Goal: Transaction & Acquisition: Obtain resource

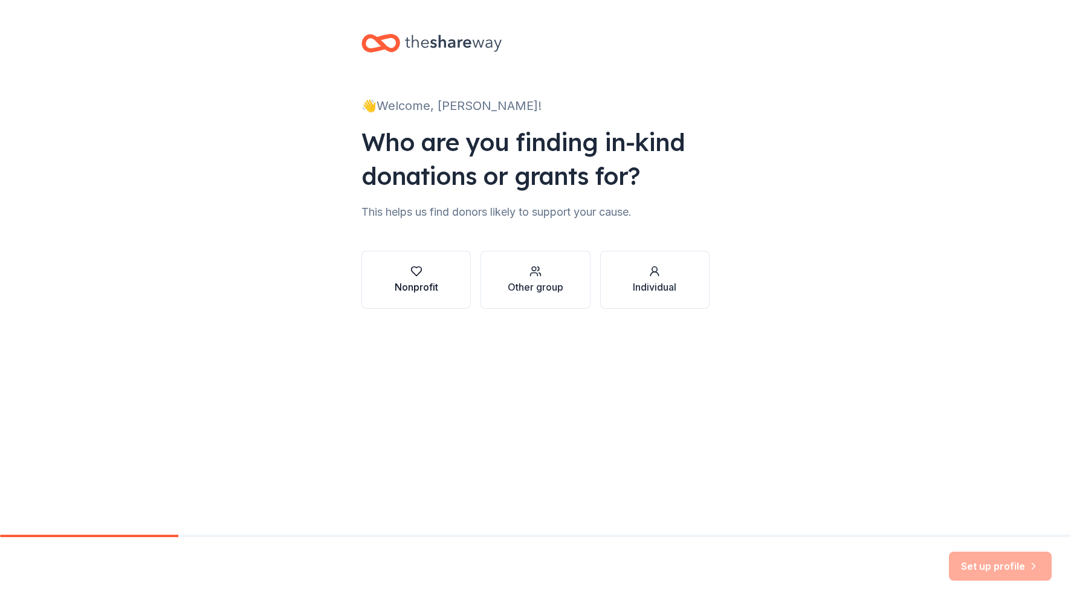
click at [423, 281] on div "Nonprofit" at bounding box center [417, 287] width 44 height 15
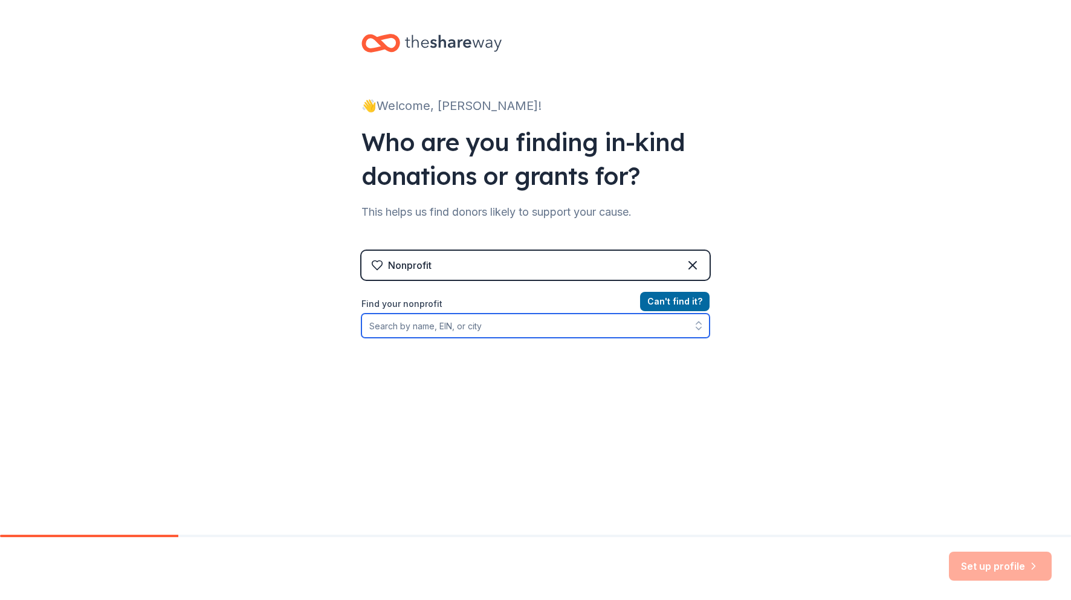
click at [588, 332] on input "Find your nonprofit" at bounding box center [536, 326] width 348 height 24
type input "Cub Scout pack 138"
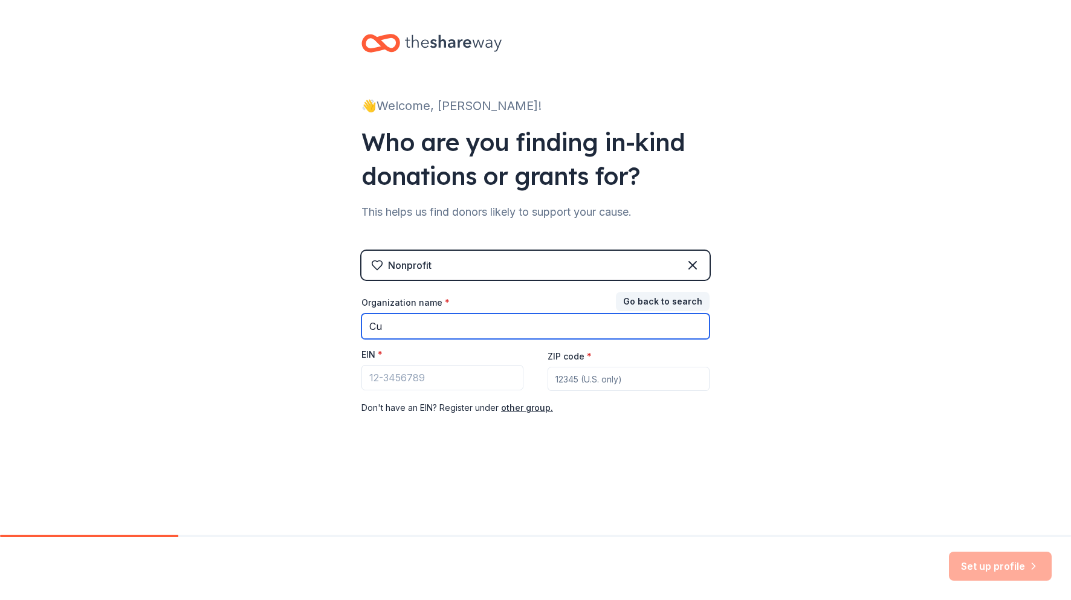
type input "C"
type input "M"
type input "American Legion - Cub Scout Pack 138"
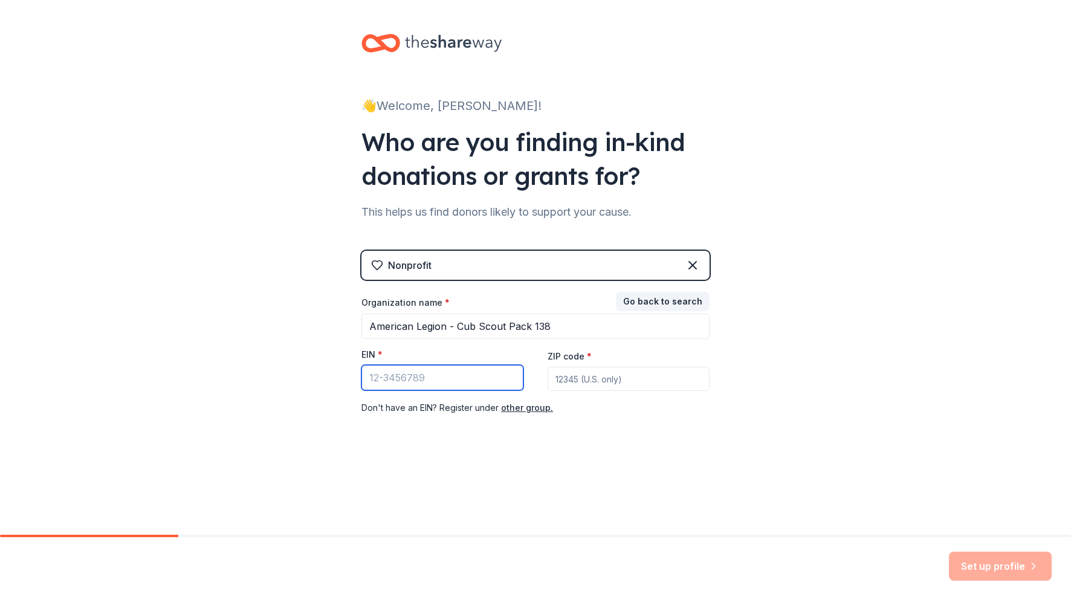
click at [443, 384] on input "EIN *" at bounding box center [443, 377] width 162 height 25
type input "[US_EMPLOYER_IDENTIFICATION_NUMBER]"
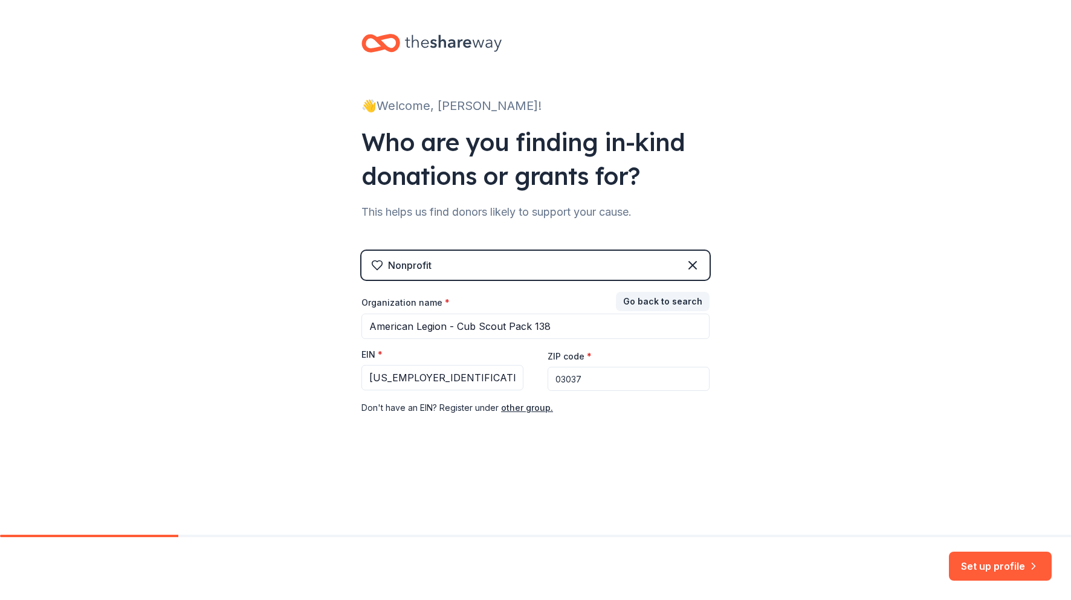
type input "03037"
click at [545, 446] on div "👋 Welcome, [PERSON_NAME]! Who are you finding in-kind donations or grants for? …" at bounding box center [535, 249] width 387 height 498
click at [992, 571] on button "Set up profile" at bounding box center [1000, 566] width 103 height 29
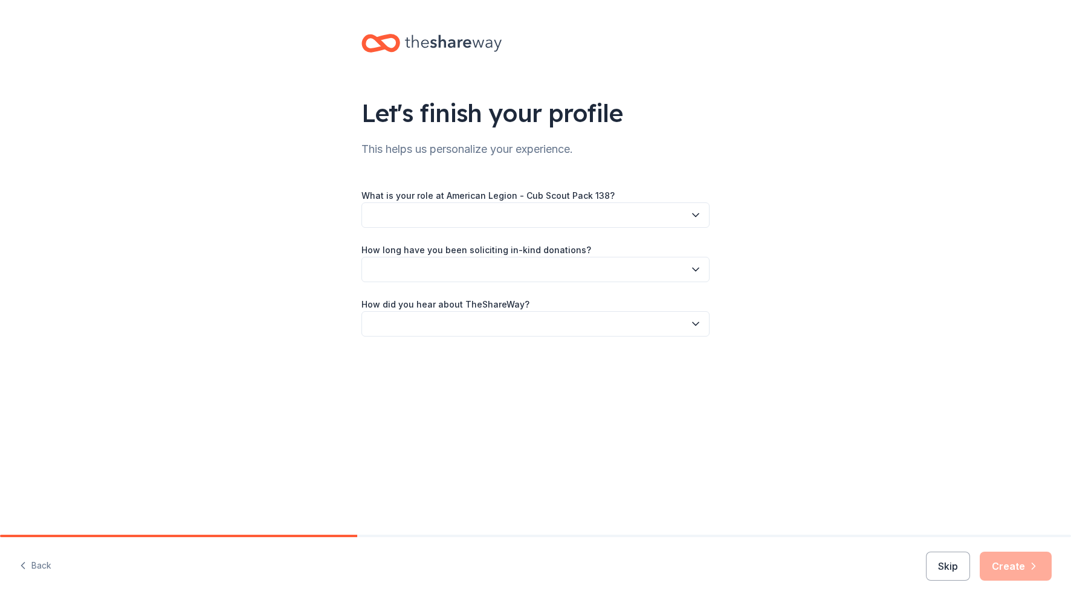
click at [680, 215] on button "button" at bounding box center [536, 215] width 348 height 25
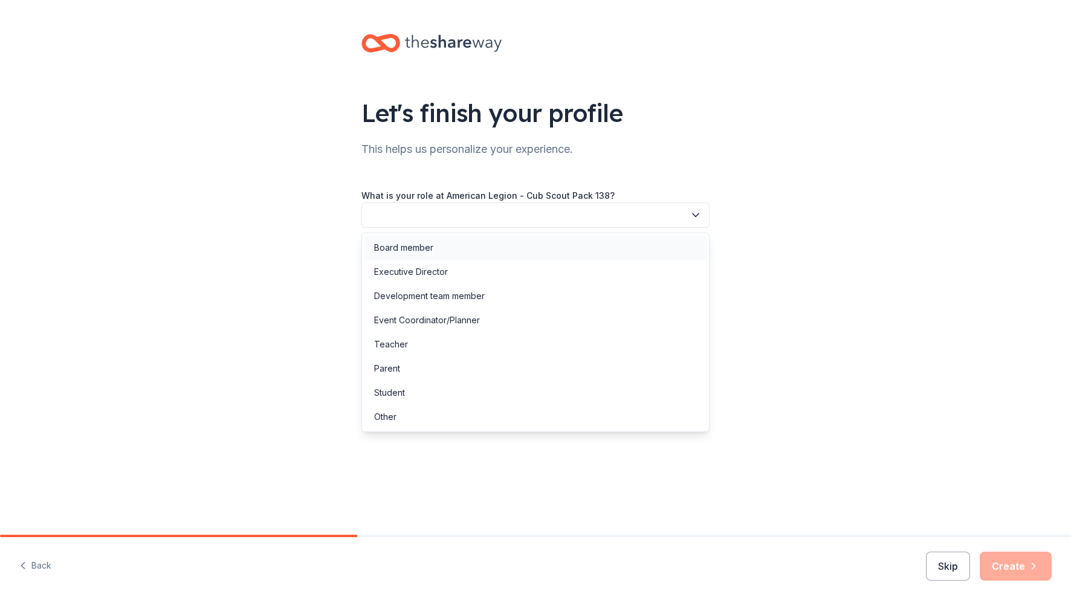
click at [508, 255] on div "Board member" at bounding box center [536, 248] width 342 height 24
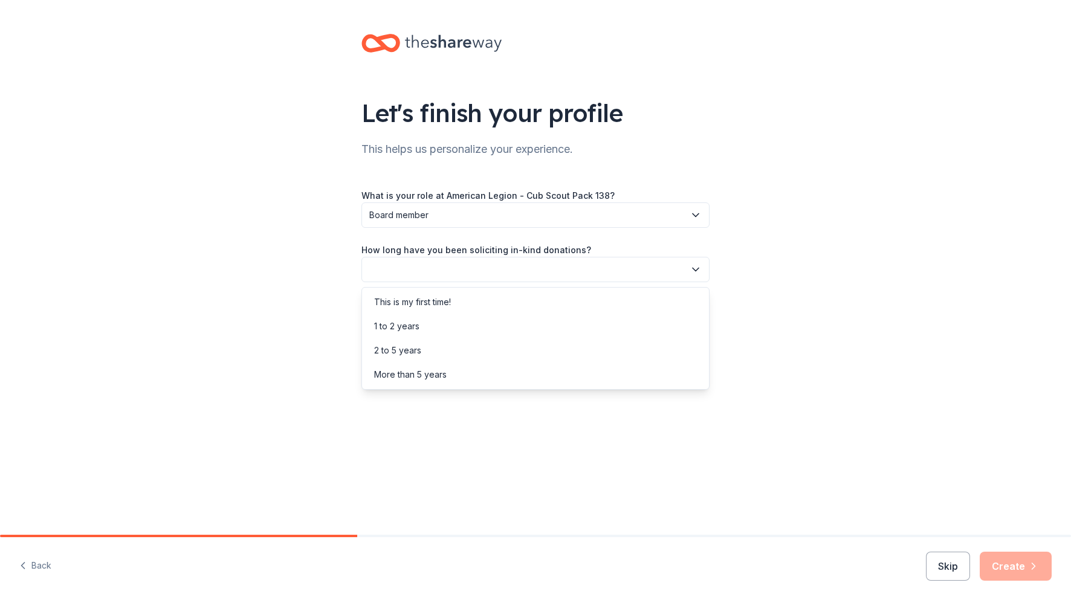
click at [448, 274] on button "button" at bounding box center [536, 269] width 348 height 25
click at [436, 305] on div "This is my first time!" at bounding box center [412, 302] width 77 height 15
click at [434, 322] on button "button" at bounding box center [536, 323] width 348 height 25
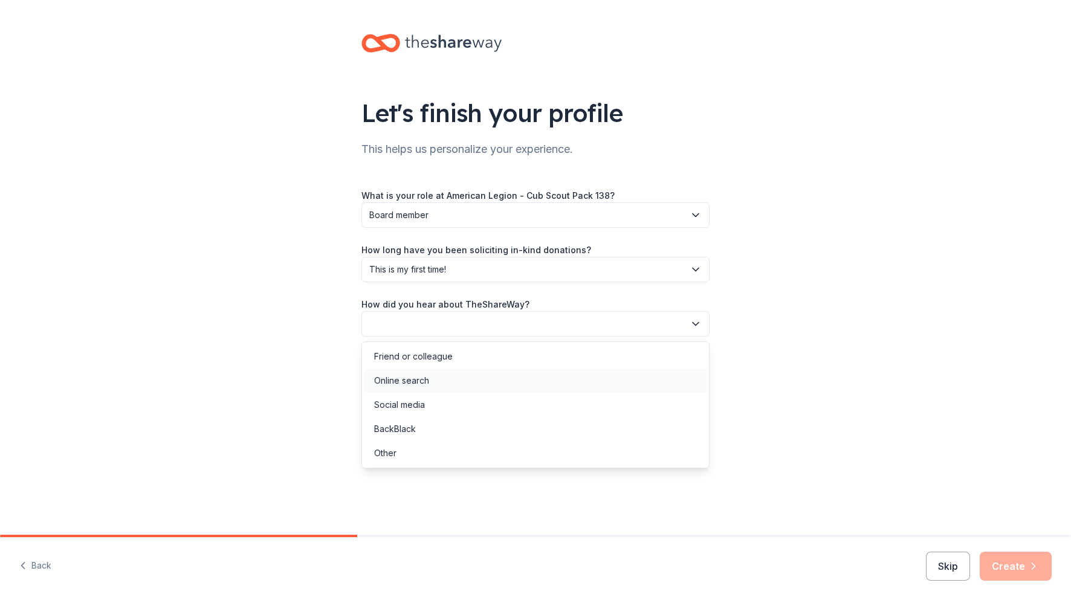
click at [436, 380] on div "Online search" at bounding box center [536, 381] width 342 height 24
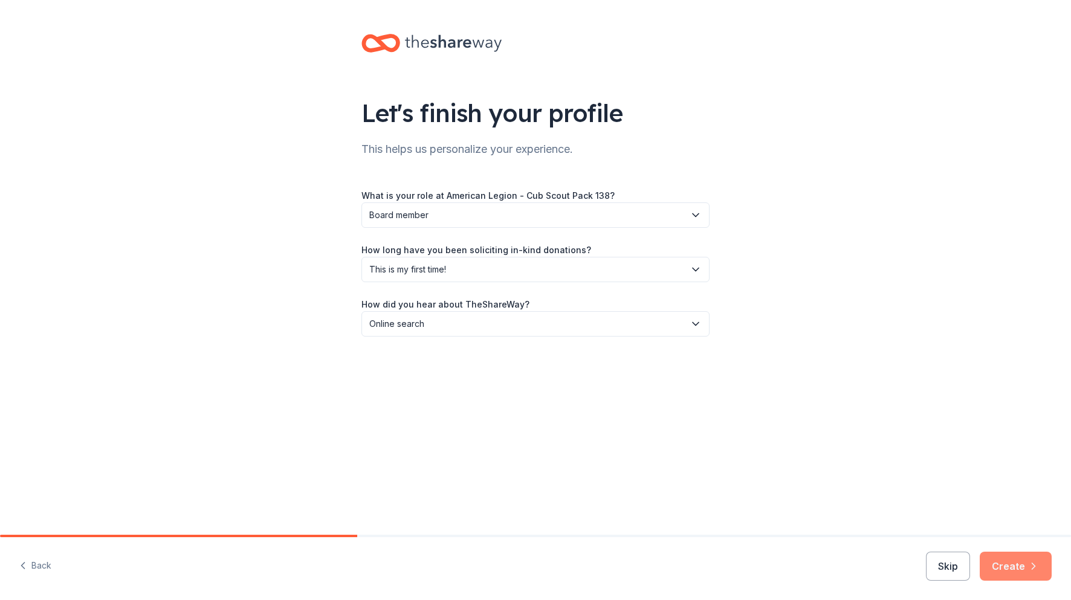
click at [1014, 571] on button "Create" at bounding box center [1016, 566] width 72 height 29
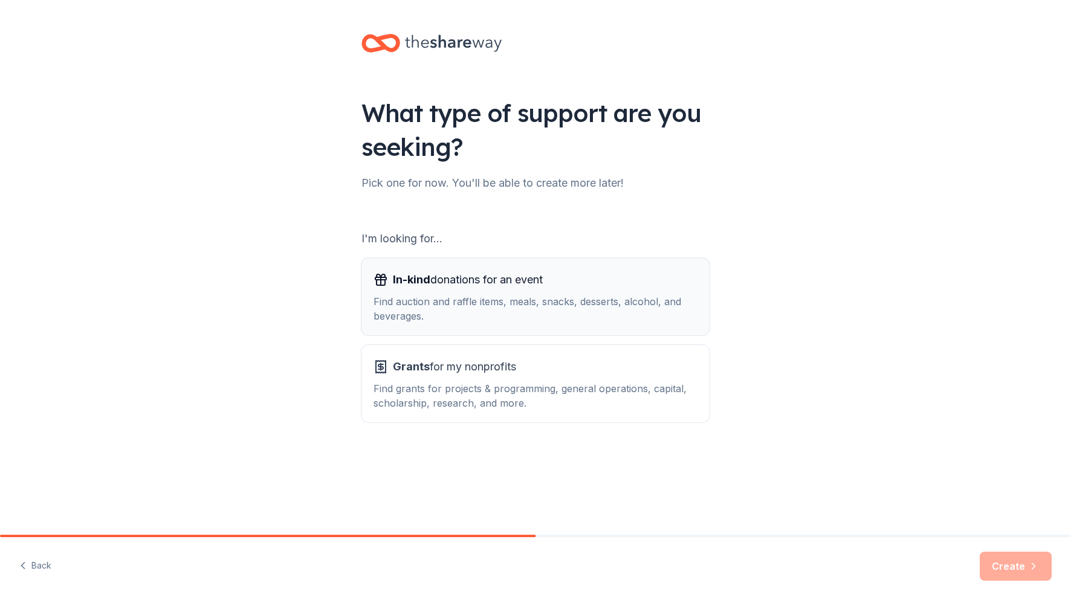
click at [455, 285] on span "In-kind donations for an event" at bounding box center [468, 279] width 150 height 19
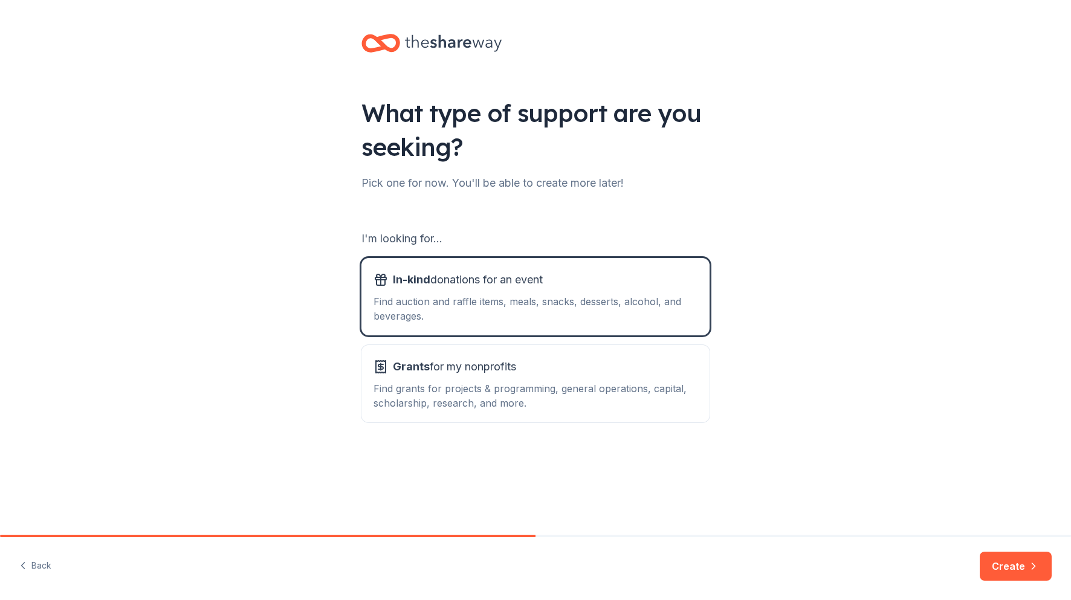
click at [999, 568] on button "Create" at bounding box center [1016, 566] width 72 height 29
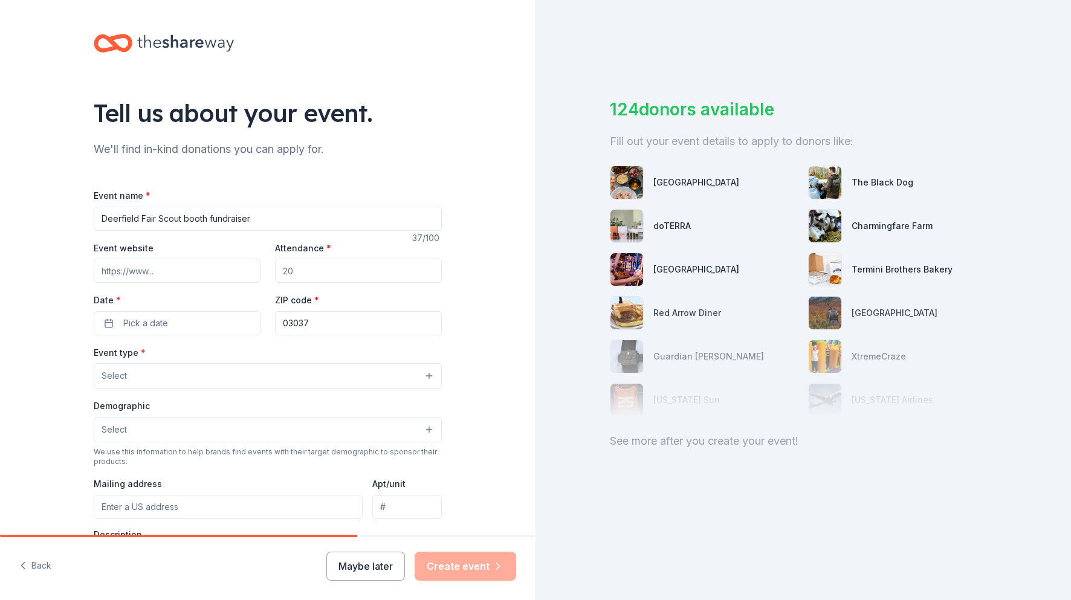
type input "Deerfield Fair Scout booth fundraiser"
click at [315, 271] on input "Attendance *" at bounding box center [358, 271] width 167 height 24
type input "1000"
click at [223, 326] on button "Pick a date" at bounding box center [177, 323] width 167 height 24
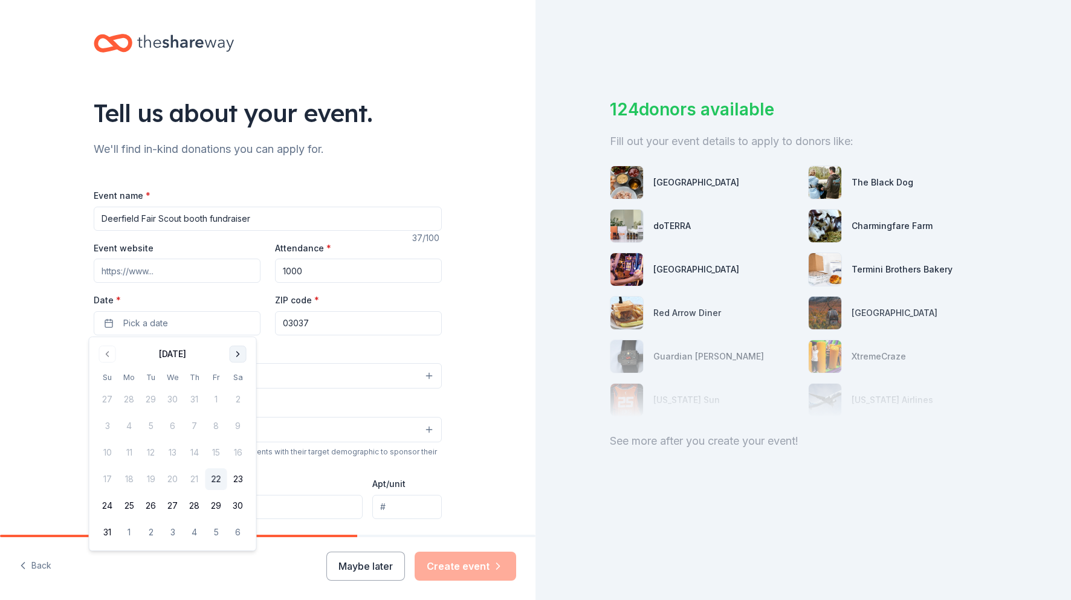
click at [237, 358] on button "Go to next month" at bounding box center [238, 354] width 17 height 17
click at [193, 481] on button "25" at bounding box center [195, 480] width 22 height 22
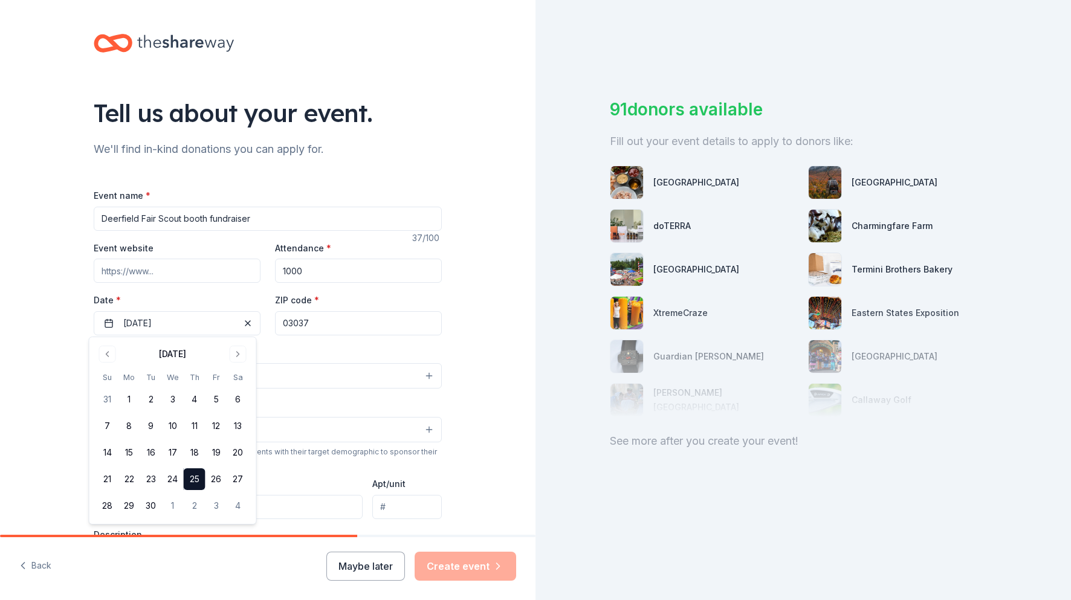
click at [193, 275] on input "Event website" at bounding box center [177, 271] width 167 height 24
click at [424, 375] on button "Select" at bounding box center [268, 375] width 348 height 25
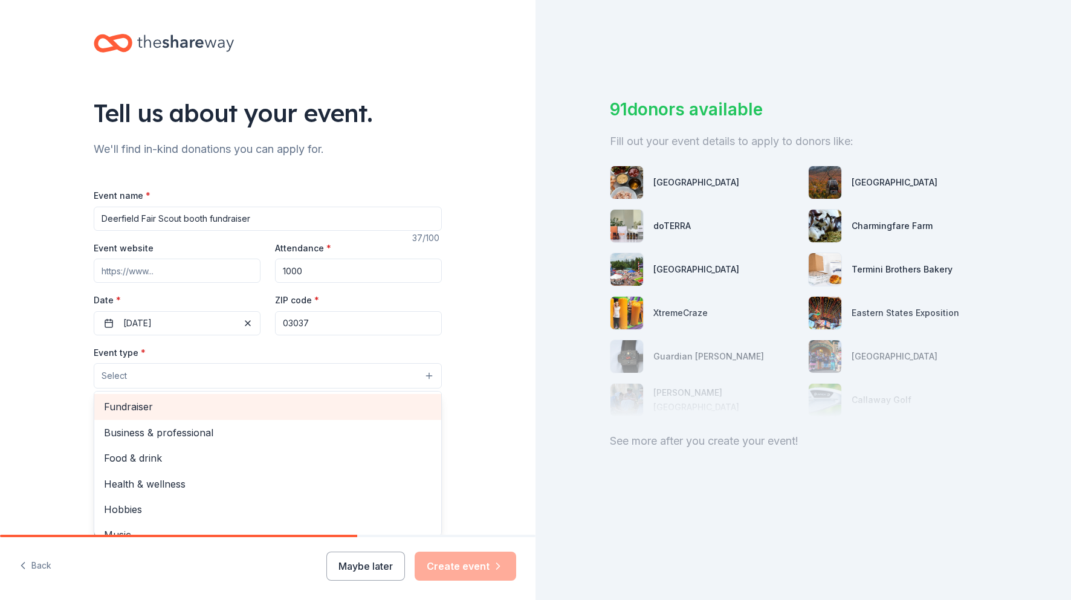
click at [297, 409] on span "Fundraiser" at bounding box center [268, 407] width 328 height 16
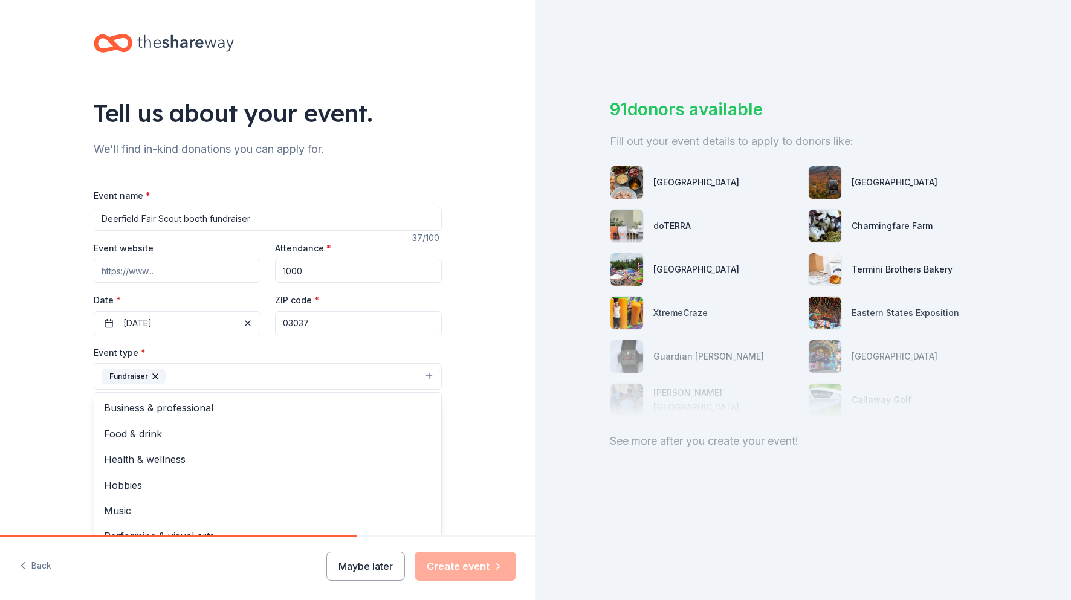
click at [478, 408] on div "Tell us about your event. We'll find in-kind donations you can apply for. Event…" at bounding box center [268, 403] width 536 height 806
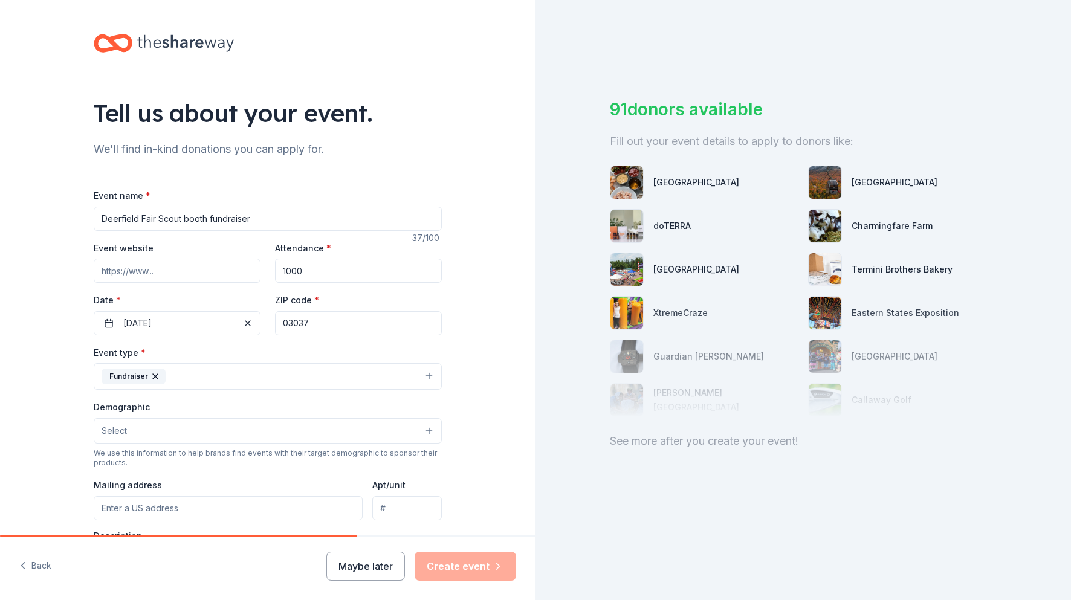
click at [427, 377] on button "Fundraiser" at bounding box center [268, 376] width 348 height 27
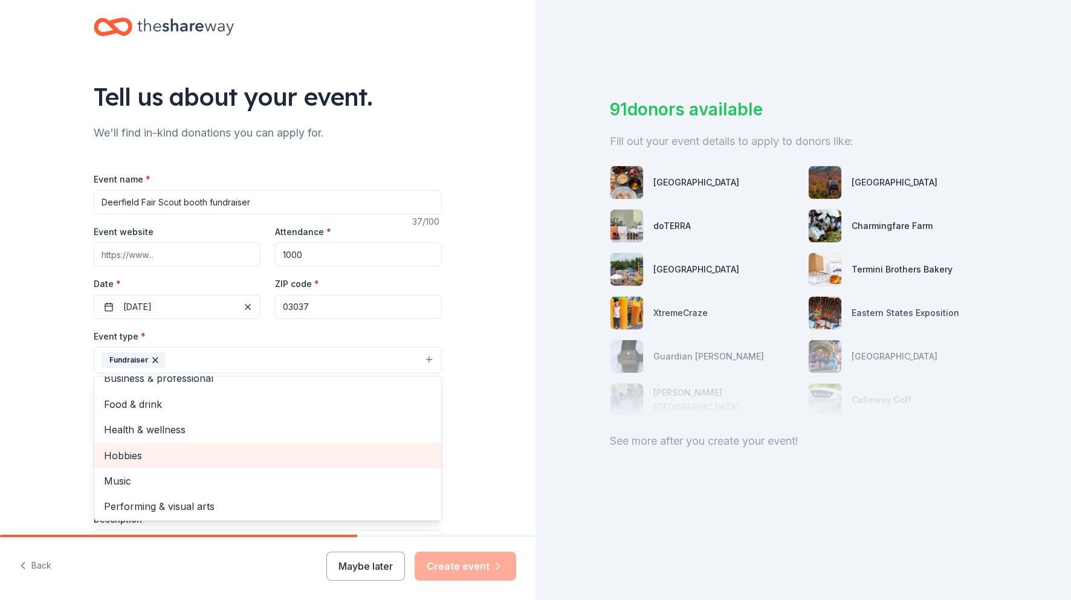
scroll to position [59, 0]
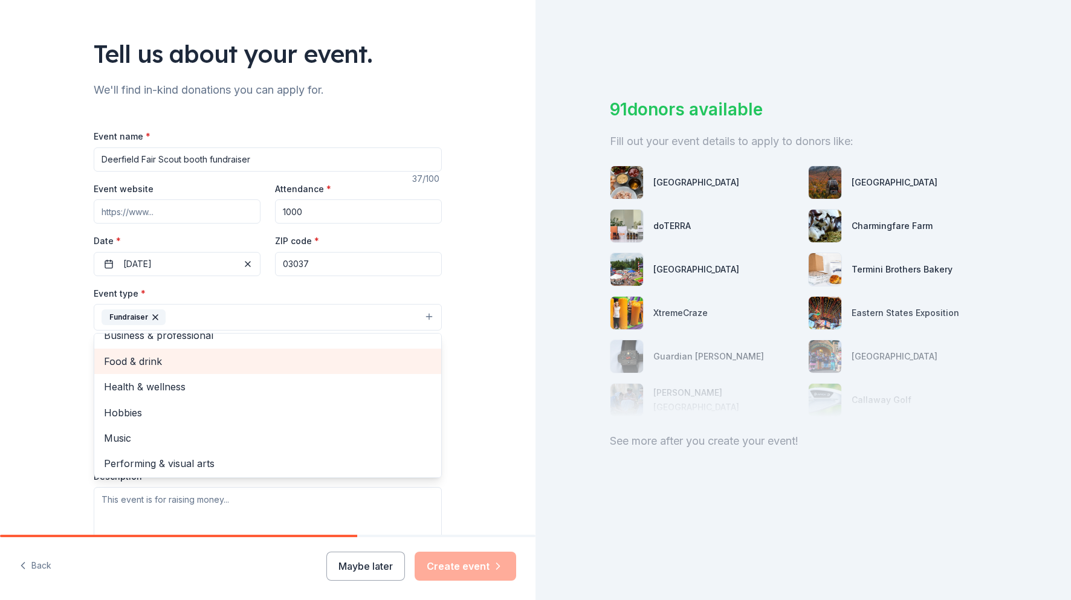
click at [264, 361] on span "Food & drink" at bounding box center [268, 362] width 328 height 16
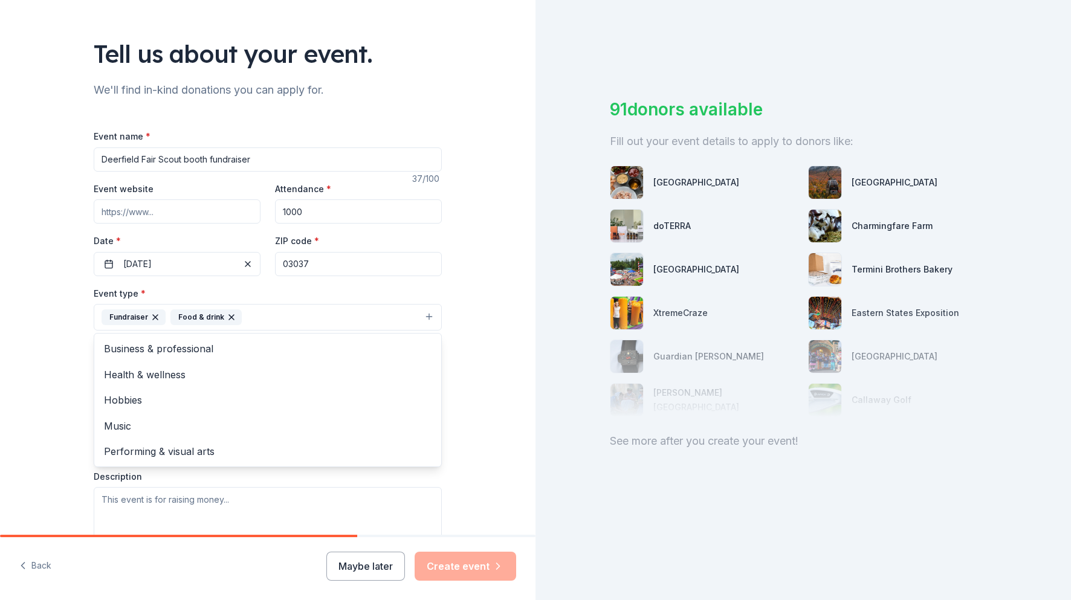
click at [470, 348] on div "Tell us about your event. We'll find in-kind donations you can apply for. Event…" at bounding box center [268, 344] width 536 height 806
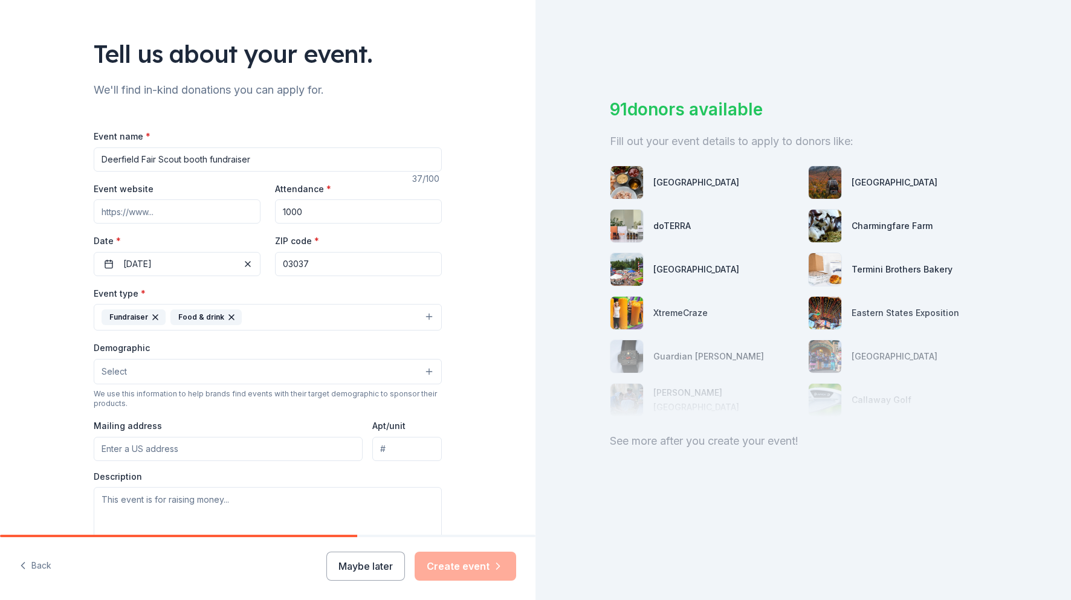
click at [421, 367] on button "Select" at bounding box center [268, 371] width 348 height 25
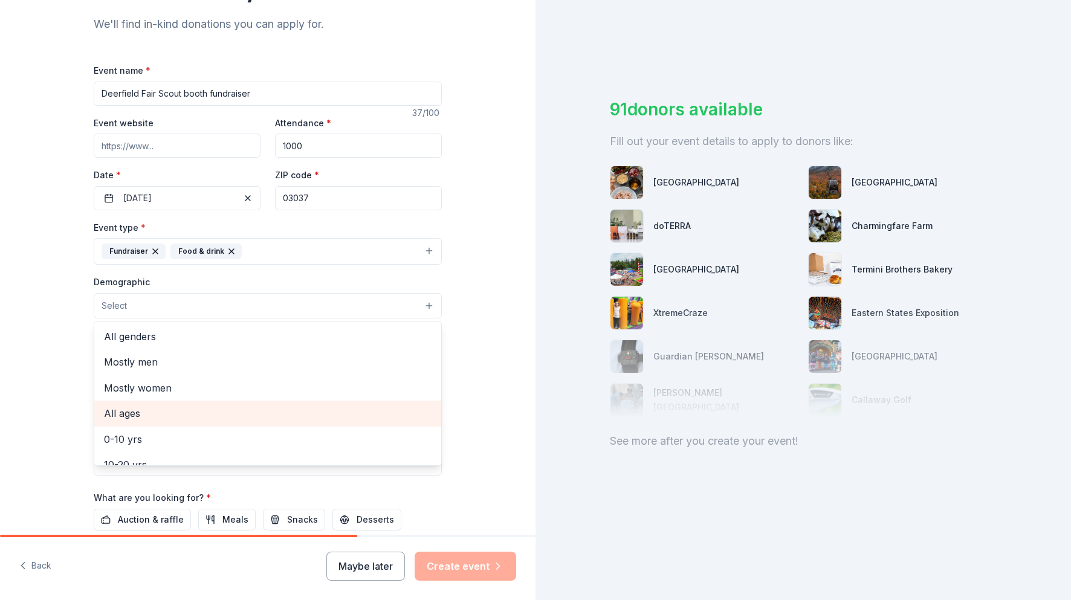
scroll to position [14, 0]
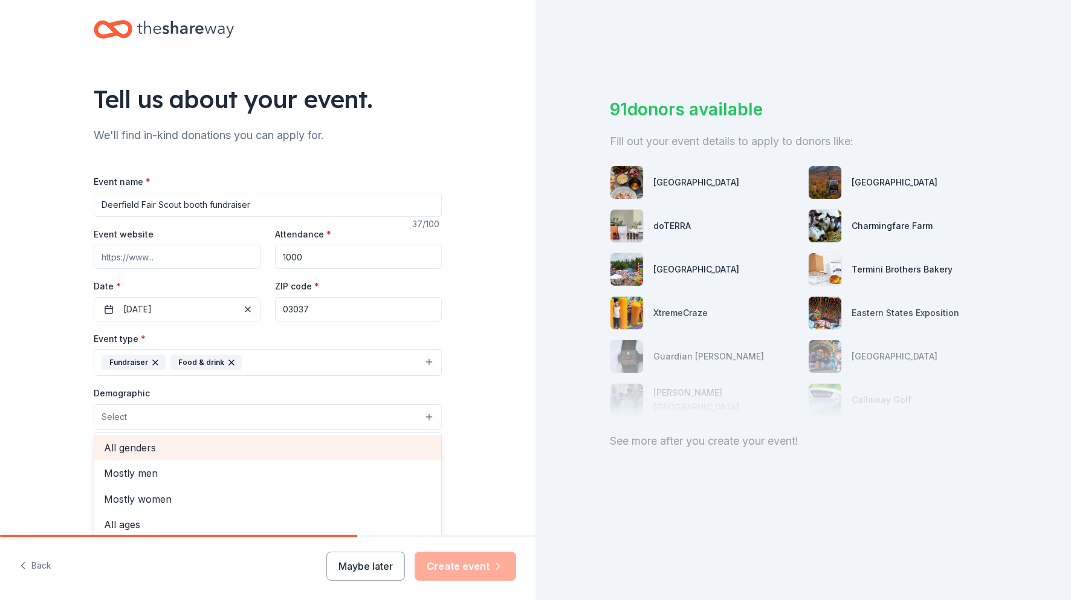
click at [257, 456] on div "All genders" at bounding box center [267, 447] width 347 height 25
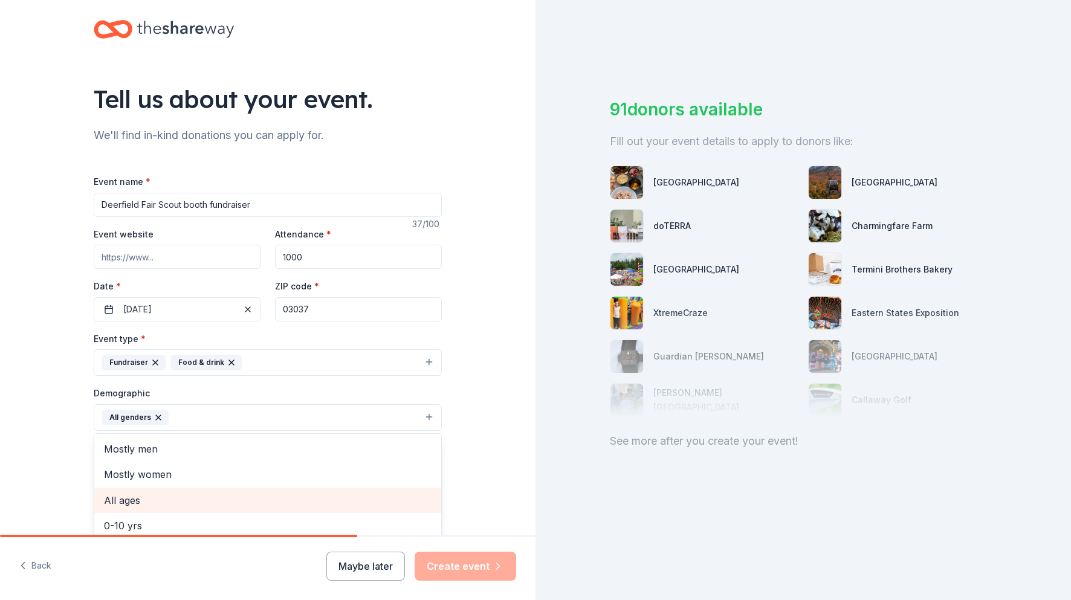
click at [182, 502] on span "All ages" at bounding box center [268, 501] width 328 height 16
click at [503, 433] on div "Tell us about your event. We'll find in-kind donations you can apply for. Event…" at bounding box center [268, 389] width 536 height 807
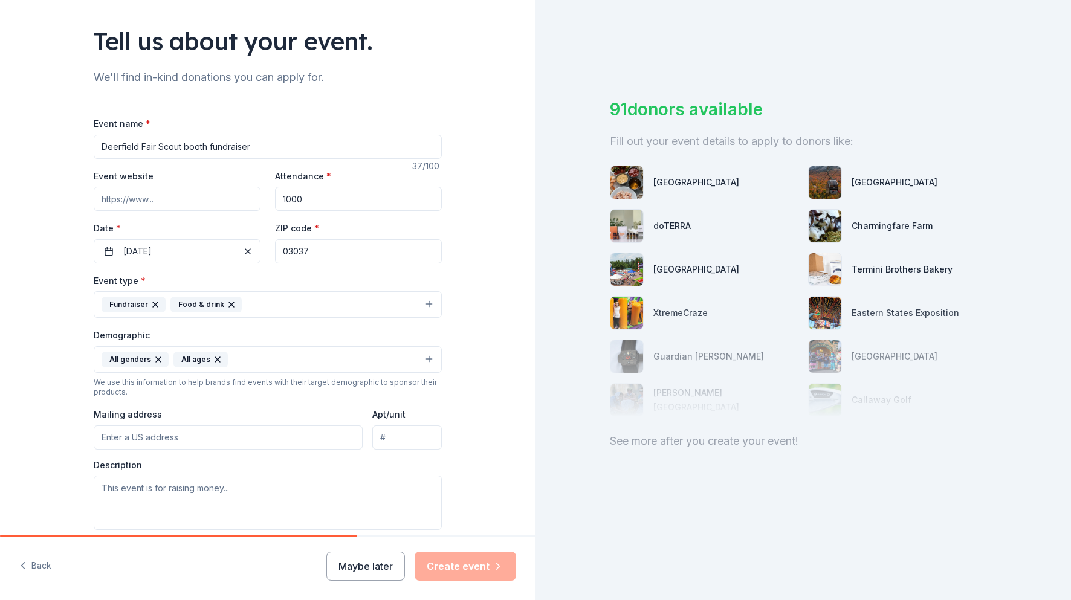
scroll to position [149, 0]
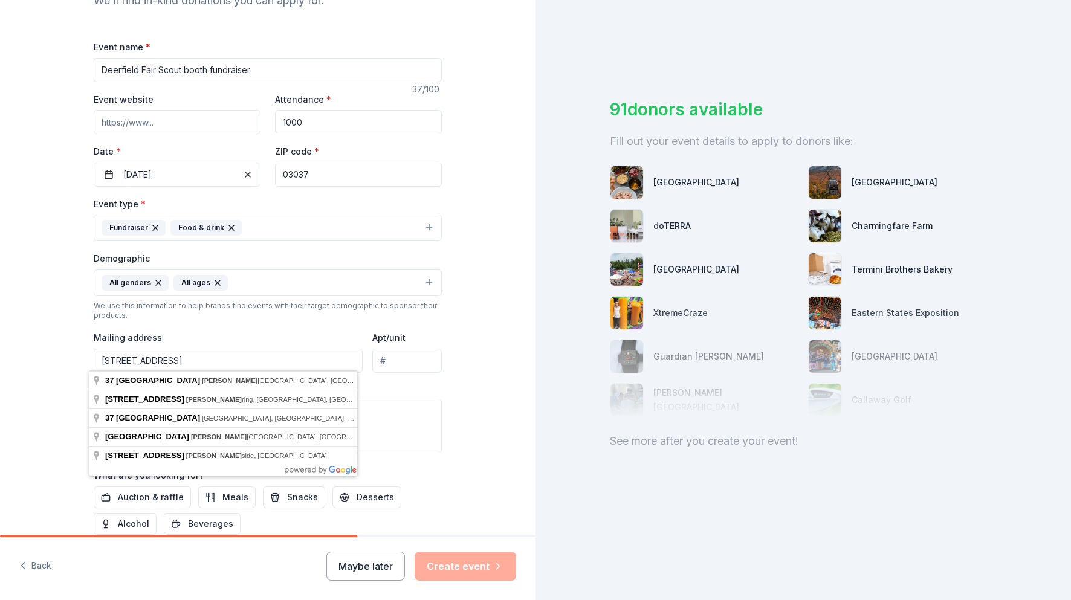
type input "[STREET_ADDRESS]"
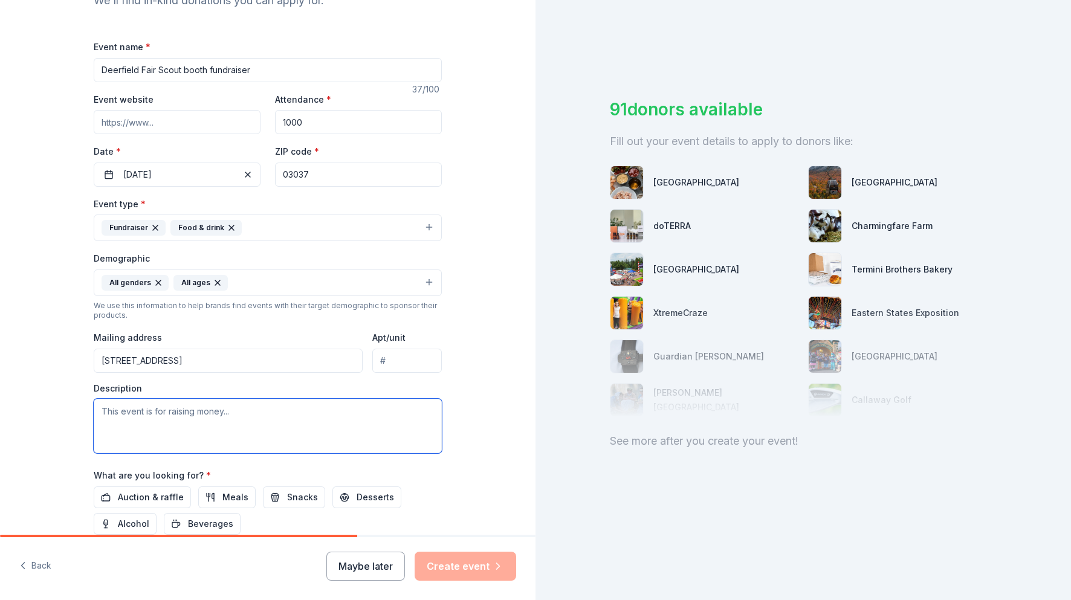
click at [243, 412] on textarea at bounding box center [268, 426] width 348 height 54
click at [265, 410] on textarea "This event is for raising money to support scouts to attend summer caps, learn …" at bounding box center [268, 426] width 348 height 54
click at [161, 422] on textarea "This event is for raising money to support cub scouts to attend summer caps, le…" at bounding box center [268, 426] width 348 height 54
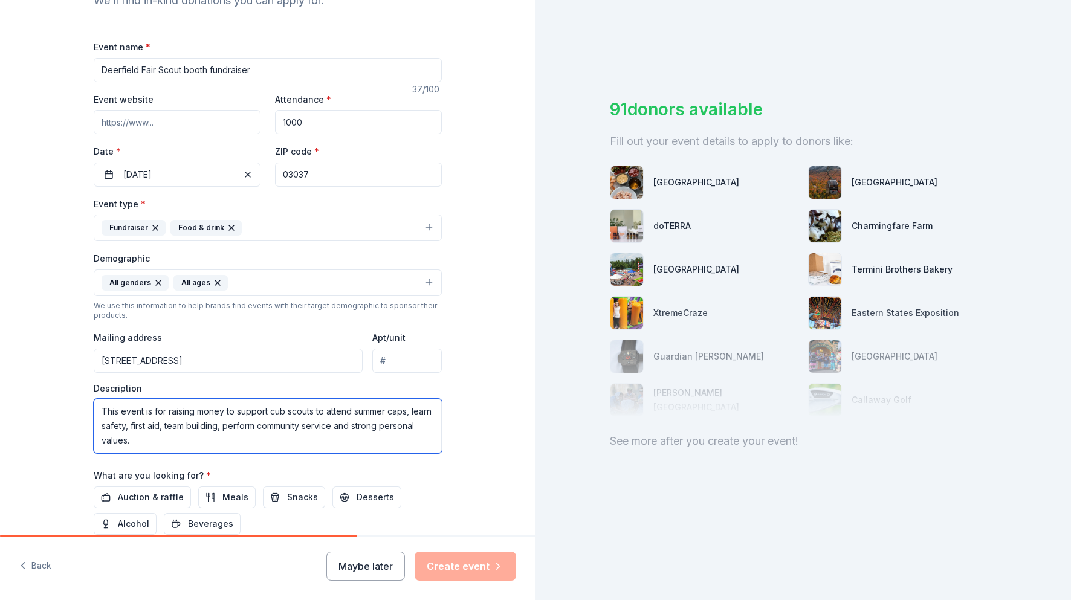
click at [139, 410] on textarea "This event is for raising money to support cub scouts to attend summer caps, le…" at bounding box center [268, 426] width 348 height 54
click at [189, 426] on textarea "The cubs outs have a booth at the deerfield fair and sell items to raise money …" at bounding box center [268, 426] width 348 height 54
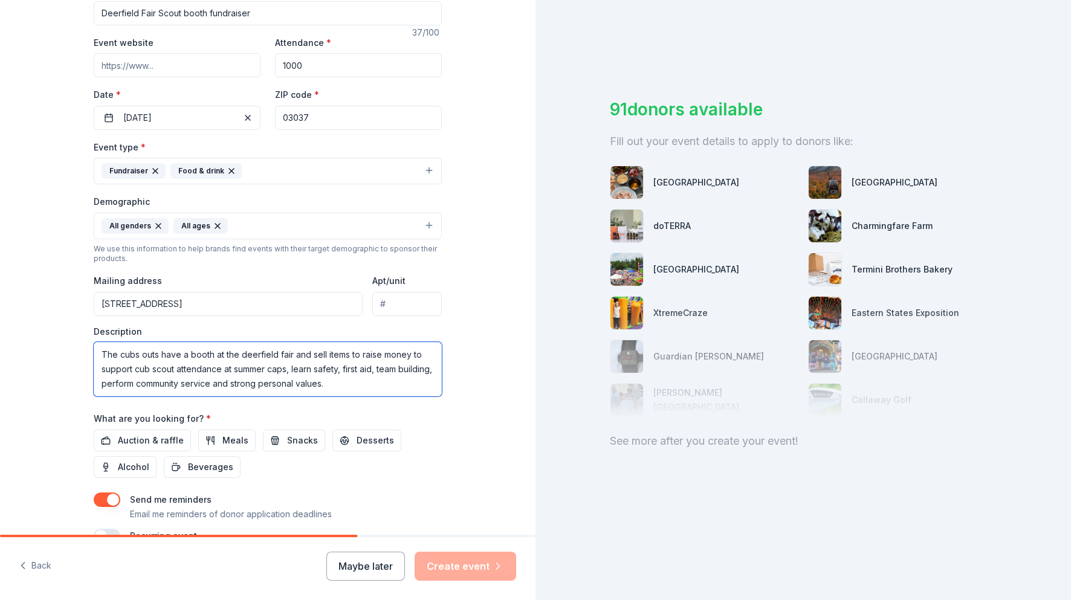
scroll to position [257, 0]
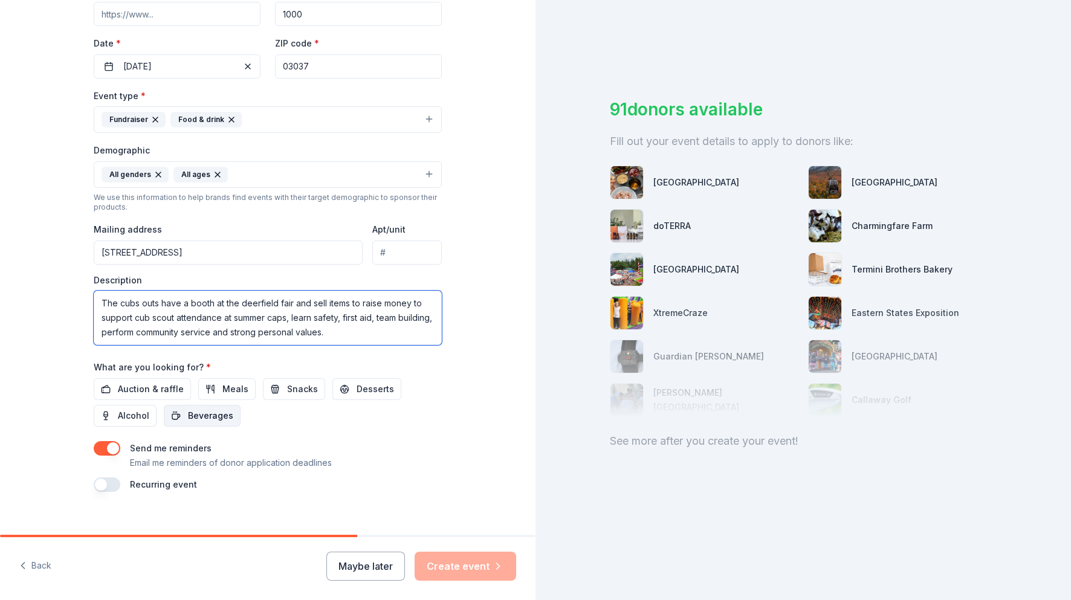
type textarea "The cubs outs have a booth at the deerfield fair and sell items to raise money …"
click at [202, 410] on span "Beverages" at bounding box center [210, 416] width 45 height 15
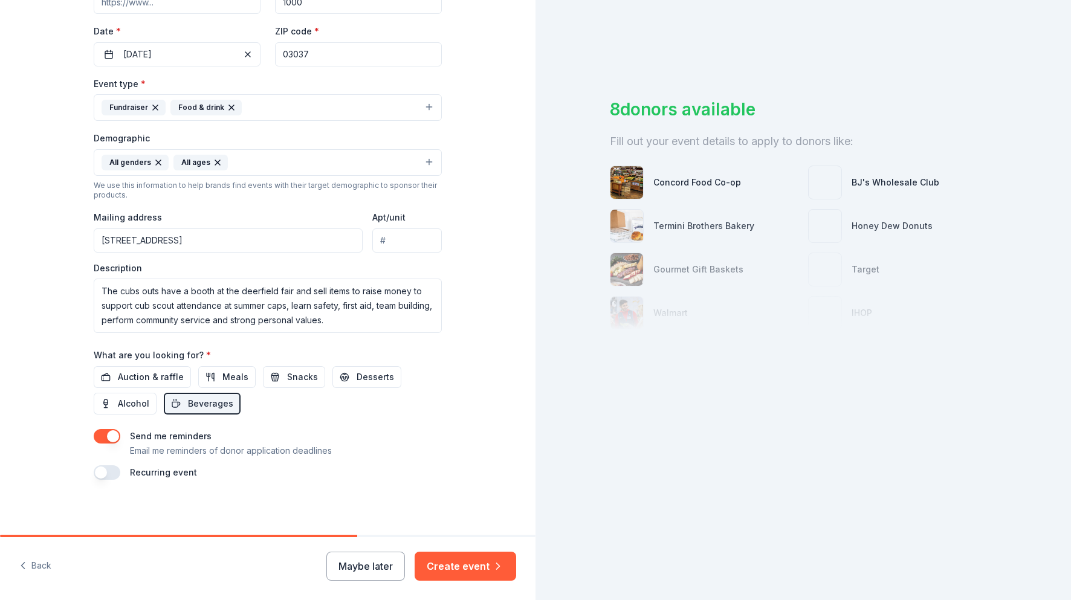
scroll to position [36, 0]
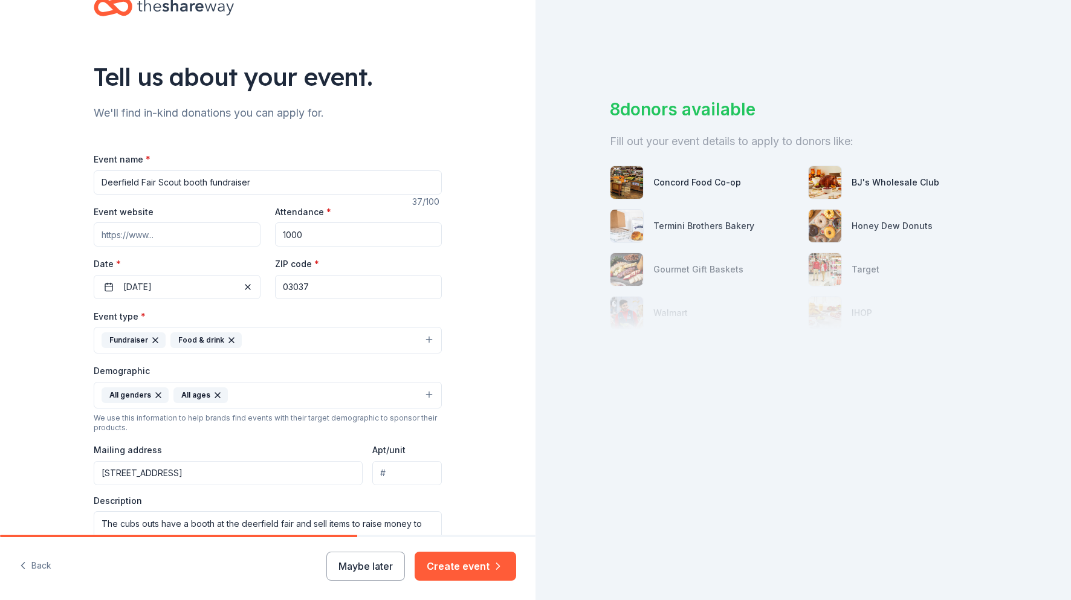
click at [189, 235] on input "Event website" at bounding box center [177, 234] width 167 height 24
drag, startPoint x: 207, startPoint y: 235, endPoint x: 84, endPoint y: 232, distance: 122.8
click at [84, 232] on div "Tell us about your event. We'll find in-kind donations you can apply for. Event…" at bounding box center [267, 367] width 387 height 807
paste input "[URL][DOMAIN_NAME]"
type input "h"
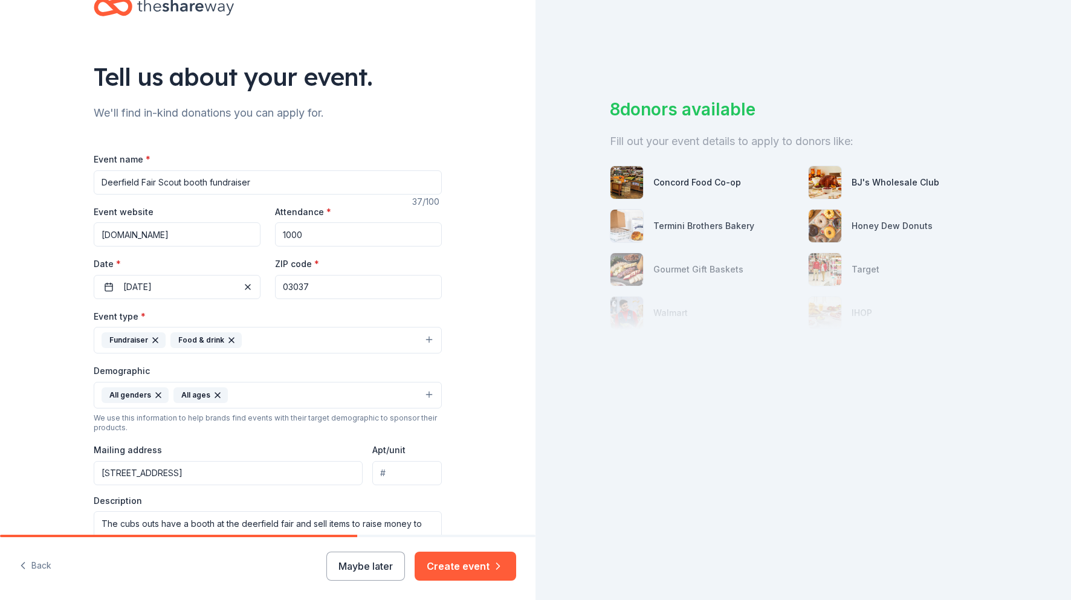
type input "[DOMAIN_NAME]"
click at [313, 232] on input "1000" at bounding box center [358, 234] width 167 height 24
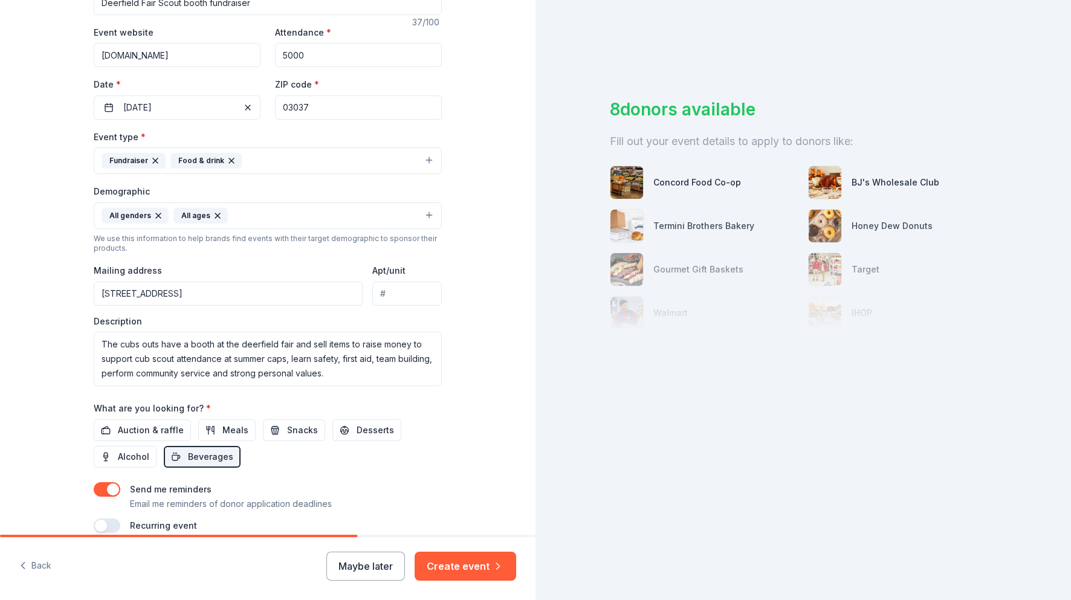
scroll to position [269, 0]
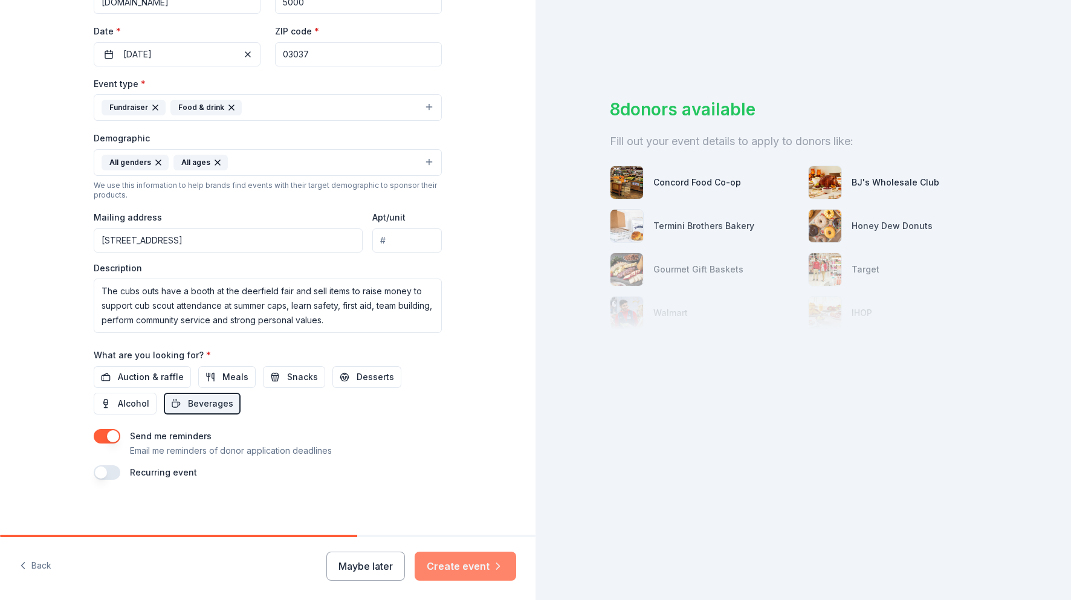
type input "5000"
click at [468, 568] on button "Create event" at bounding box center [466, 566] width 102 height 29
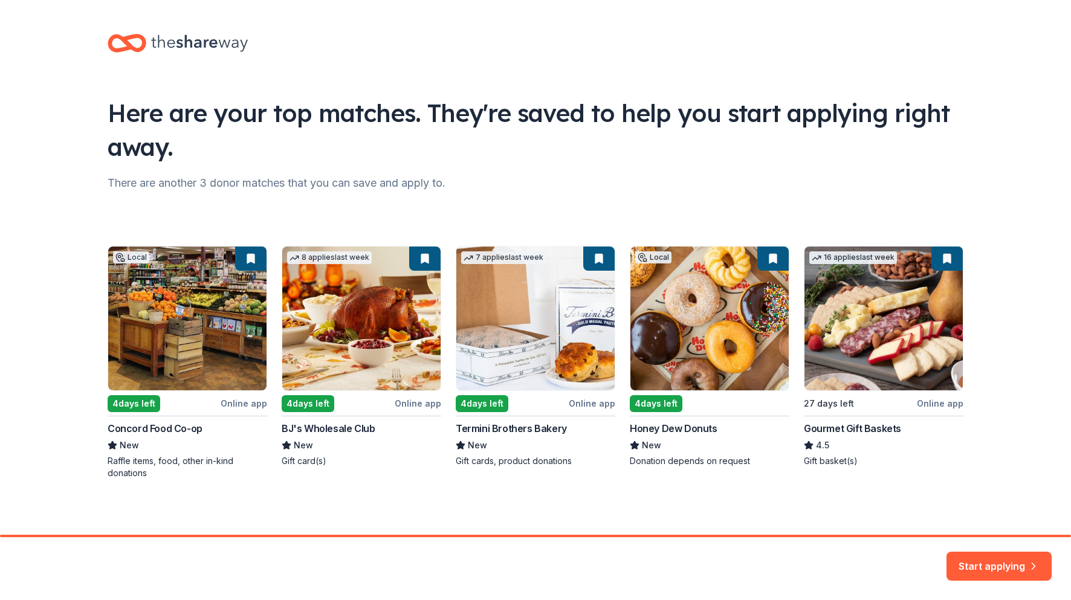
click at [305, 404] on div "Local 4 days left Online app Concord Food Co-op New Raffle items, food, other i…" at bounding box center [536, 362] width 856 height 233
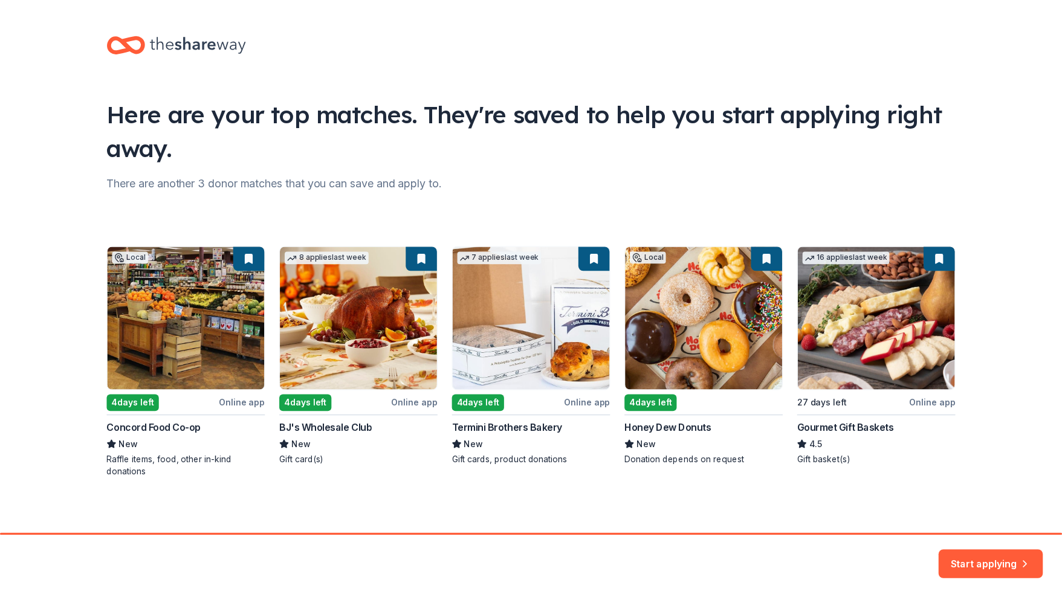
scroll to position [2, 0]
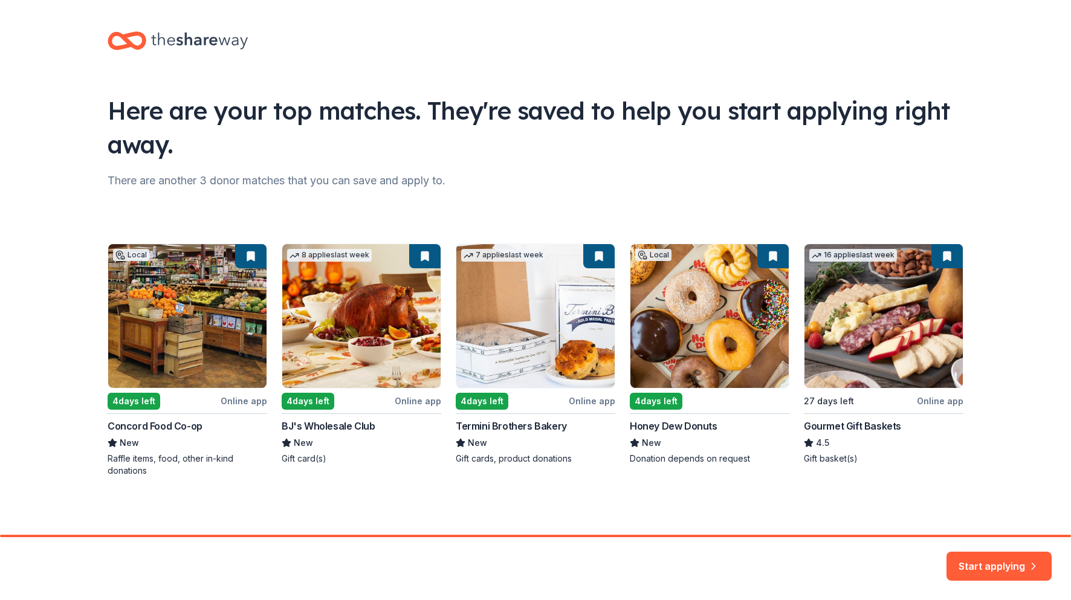
click at [418, 404] on div "Local 4 days left Online app Concord Food Co-op New Raffle items, food, other i…" at bounding box center [536, 360] width 856 height 233
click at [312, 403] on div "Local 4 days left Online app Concord Food Co-op New Raffle items, food, other i…" at bounding box center [536, 360] width 856 height 233
click at [985, 559] on button "Start applying" at bounding box center [999, 559] width 105 height 29
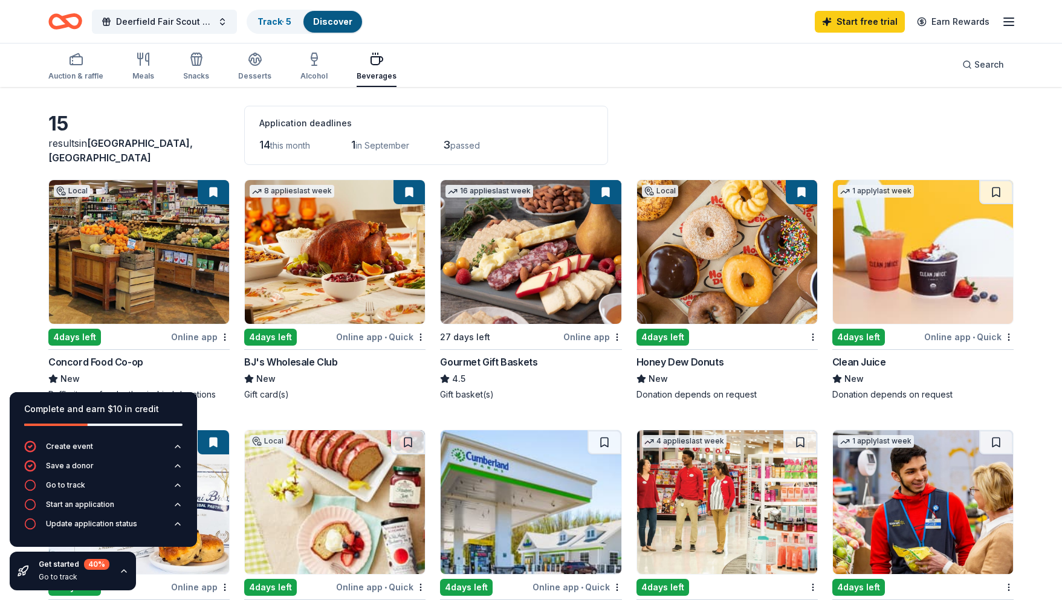
scroll to position [57, 0]
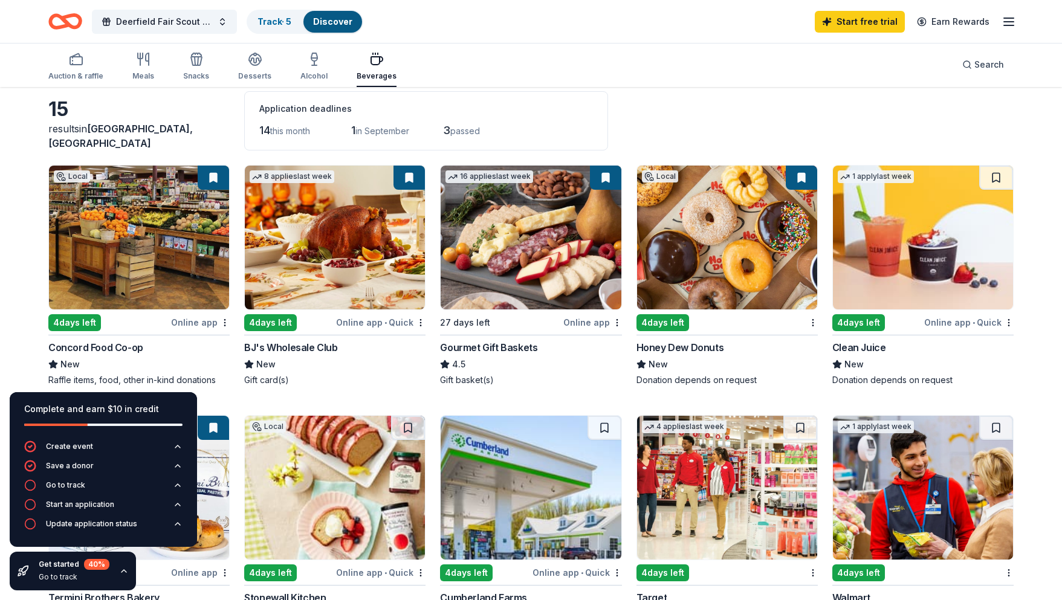
click at [308, 238] on img at bounding box center [335, 238] width 180 height 144
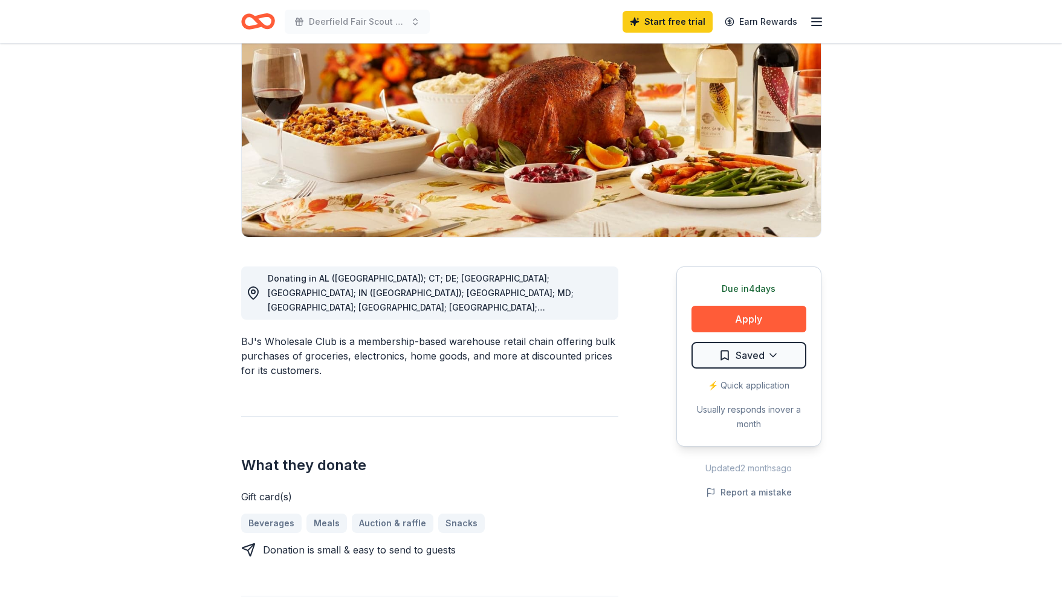
scroll to position [132, 0]
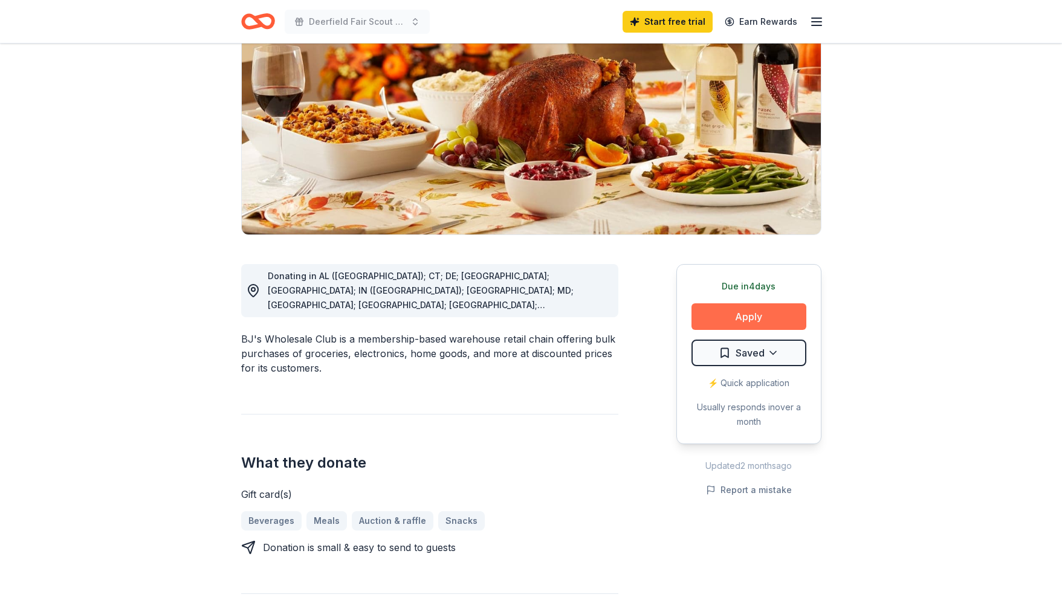
click at [766, 317] on button "Apply" at bounding box center [749, 316] width 115 height 27
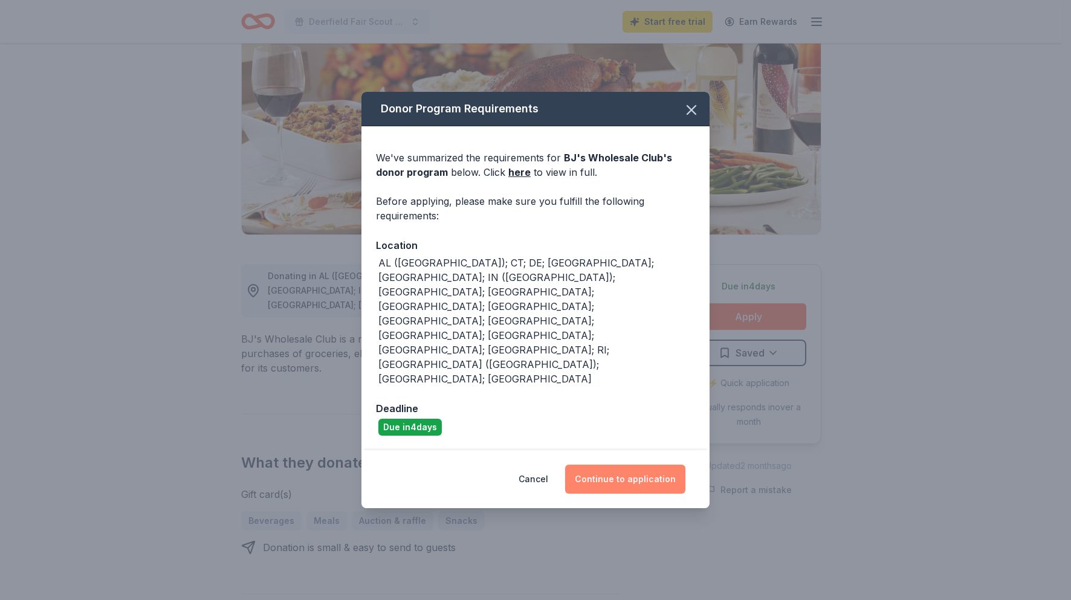
click at [623, 465] on button "Continue to application" at bounding box center [625, 479] width 120 height 29
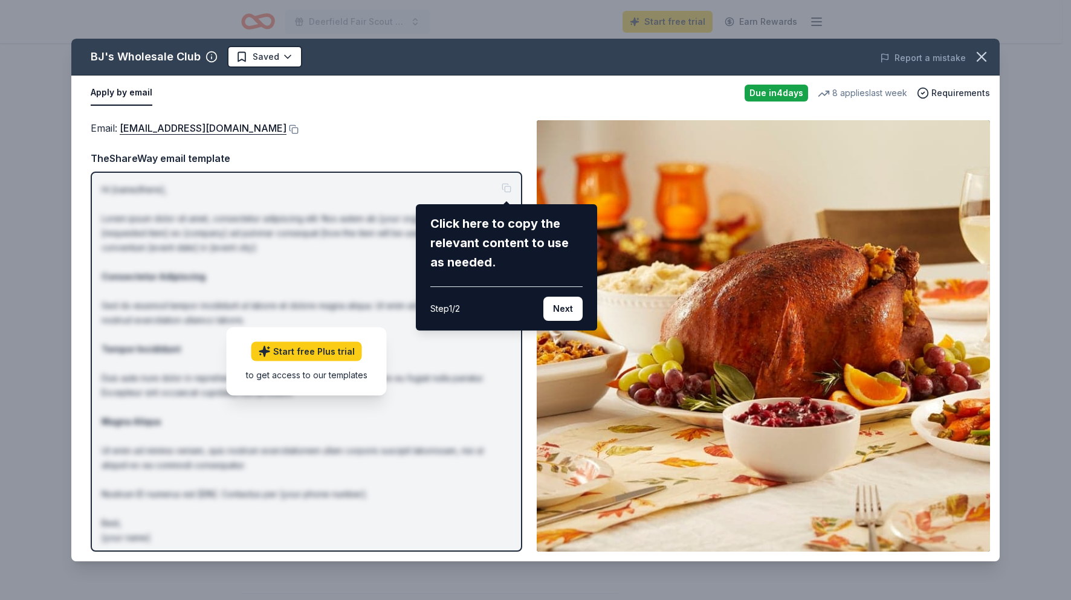
click at [568, 313] on button "Next" at bounding box center [562, 309] width 39 height 24
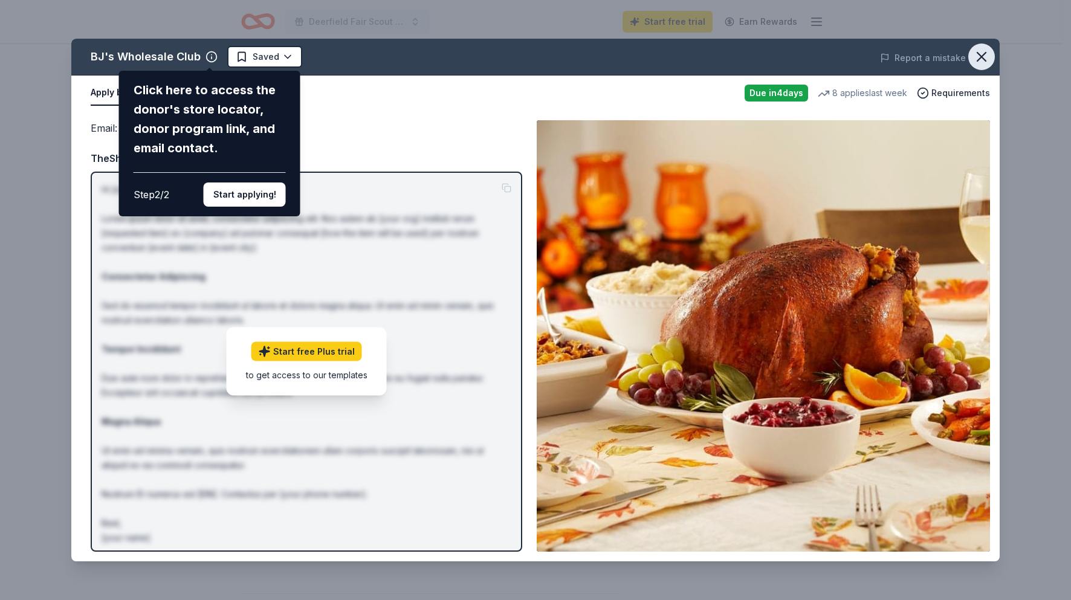
click at [983, 55] on icon "button" at bounding box center [981, 56] width 17 height 17
